Goal: Task Accomplishment & Management: Use online tool/utility

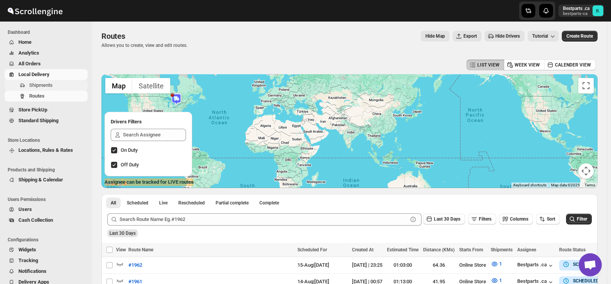
click at [44, 89] on span "Shipments" at bounding box center [57, 85] width 57 height 8
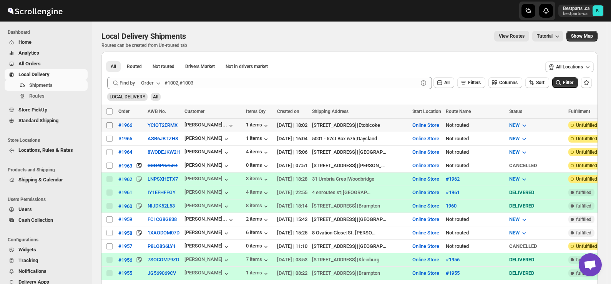
click at [111, 124] on input "Select shipment" at bounding box center [109, 125] width 6 height 6
checkbox input "true"
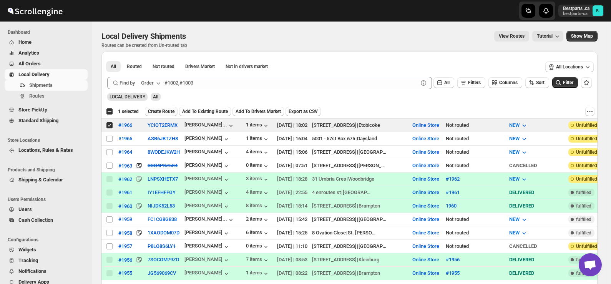
click at [162, 108] on span "Create Route" at bounding box center [161, 111] width 27 height 6
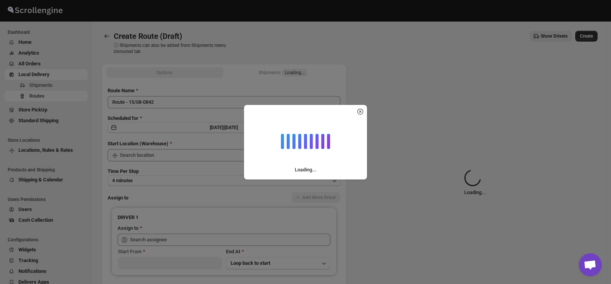
type input "Online Store"
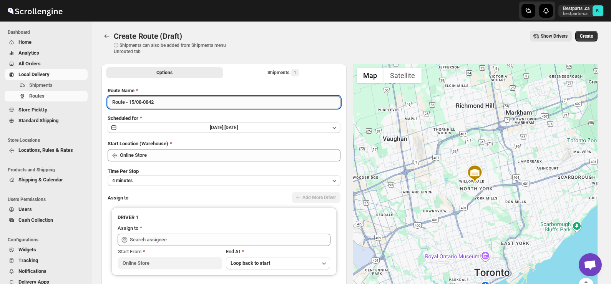
drag, startPoint x: 167, startPoint y: 103, endPoint x: 109, endPoint y: 103, distance: 57.6
click at [109, 103] on input "Route - 15/08-0842" at bounding box center [224, 102] width 233 height 12
paste input "#1966"
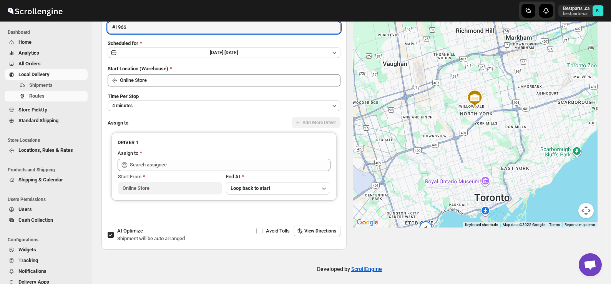
scroll to position [77, 0]
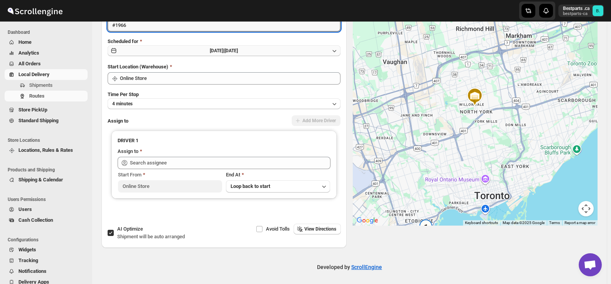
type input "#1966"
click at [215, 50] on span "[DATE] |" at bounding box center [217, 50] width 15 height 5
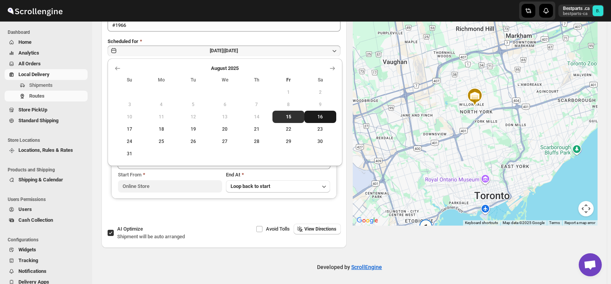
click at [319, 118] on span "16" at bounding box center [320, 117] width 26 height 6
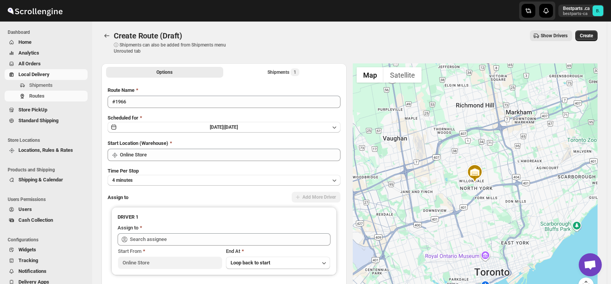
scroll to position [0, 0]
click at [593, 41] on button "Create" at bounding box center [586, 36] width 22 height 11
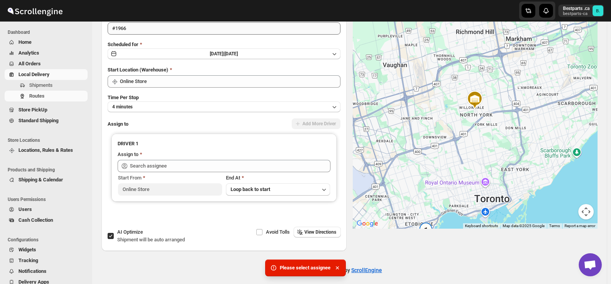
scroll to position [77, 0]
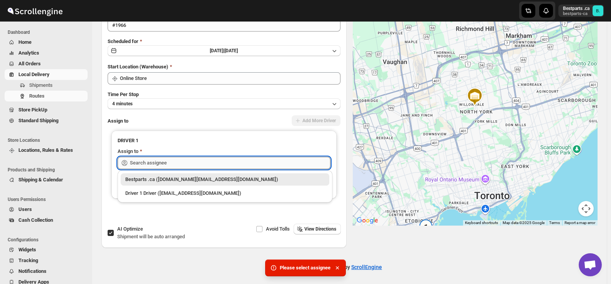
click at [186, 159] on input "text" at bounding box center [230, 163] width 201 height 12
click at [186, 180] on div "Bestparts .ca ([DOMAIN_NAME][EMAIL_ADDRESS][DOMAIN_NAME])" at bounding box center [224, 180] width 199 height 8
type input "Bestparts .ca ([DOMAIN_NAME][EMAIL_ADDRESS][DOMAIN_NAME])"
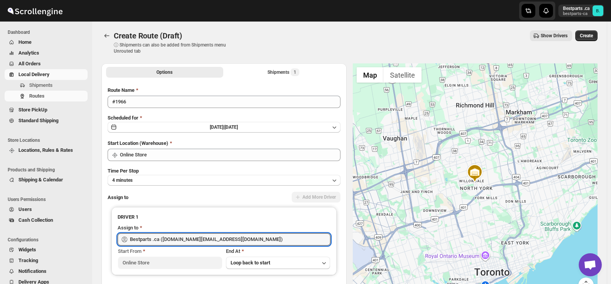
scroll to position [0, 0]
click at [587, 36] on span "Create" at bounding box center [586, 36] width 13 height 6
